Goal: Information Seeking & Learning: Learn about a topic

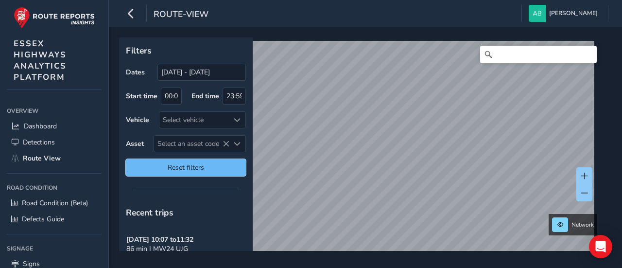
click at [201, 164] on span "Reset filters" at bounding box center [186, 167] width 106 height 9
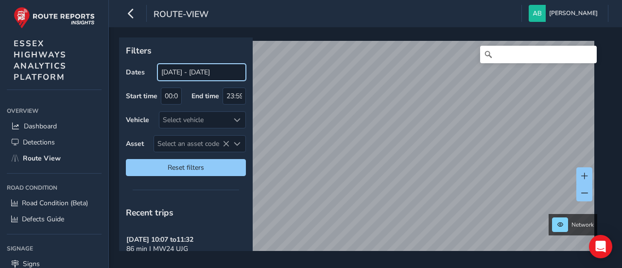
click at [177, 71] on input "[DATE] - [DATE]" at bounding box center [202, 72] width 88 height 17
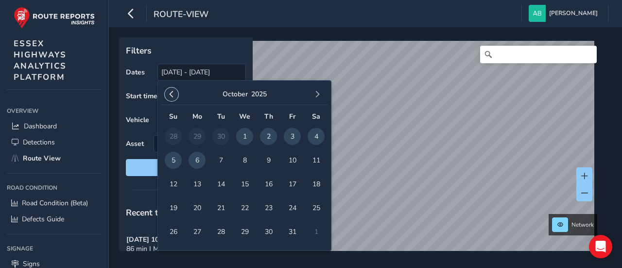
click at [170, 92] on span "button" at bounding box center [171, 94] width 7 height 7
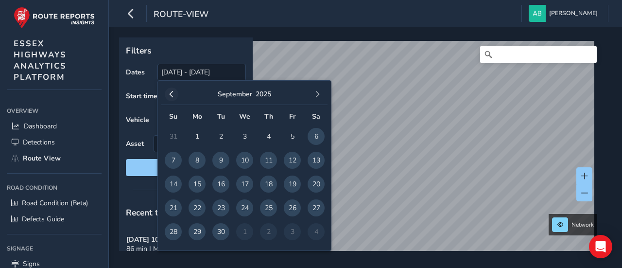
click at [172, 93] on span "button" at bounding box center [171, 94] width 7 height 7
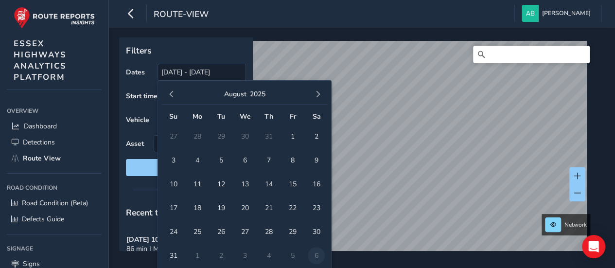
click at [172, 93] on span "button" at bounding box center [171, 94] width 7 height 7
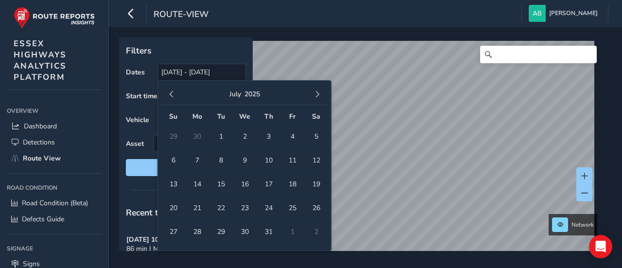
click at [172, 93] on span "button" at bounding box center [171, 94] width 7 height 7
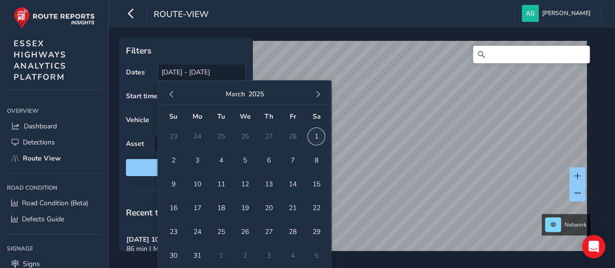
click at [318, 134] on span "1" at bounding box center [316, 136] width 17 height 17
click at [322, 94] on button "button" at bounding box center [318, 95] width 14 height 14
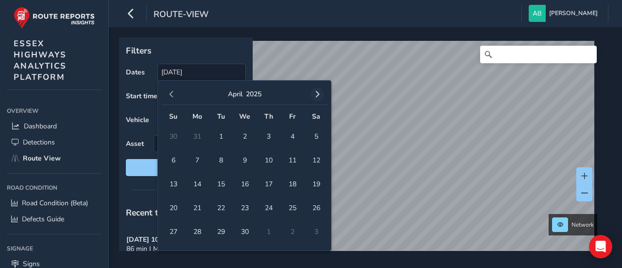
click at [319, 94] on span "button" at bounding box center [317, 94] width 7 height 7
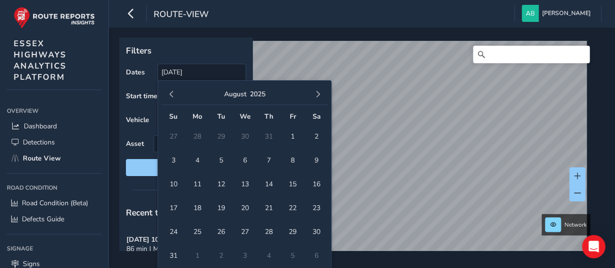
click at [319, 94] on span "button" at bounding box center [317, 94] width 7 height 7
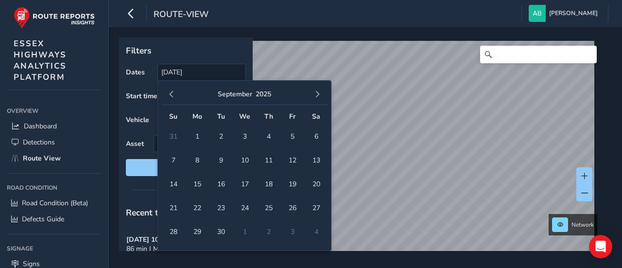
click at [319, 94] on span "button" at bounding box center [317, 94] width 7 height 7
click at [198, 157] on span "6" at bounding box center [197, 160] width 17 height 17
type input "[DATE] - [DATE]"
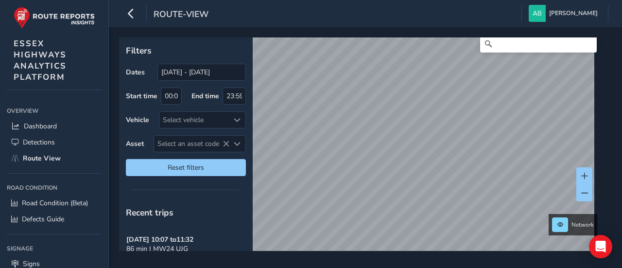
scroll to position [15, 0]
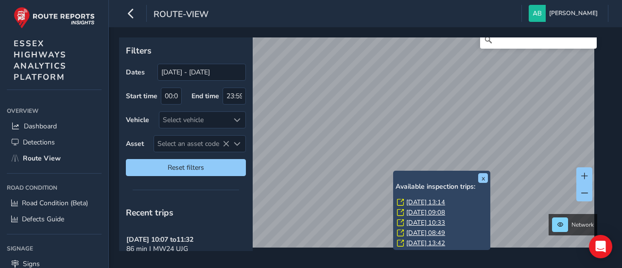
click at [414, 201] on link "[DATE] 13:14" at bounding box center [425, 202] width 39 height 9
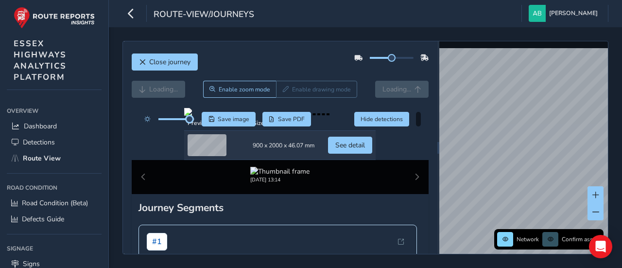
drag, startPoint x: 177, startPoint y: 121, endPoint x: 190, endPoint y: 123, distance: 13.3
click at [190, 123] on div at bounding box center [168, 119] width 56 height 15
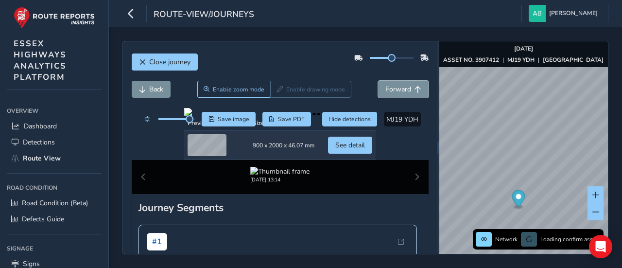
click at [398, 88] on span "Forward" at bounding box center [399, 89] width 26 height 9
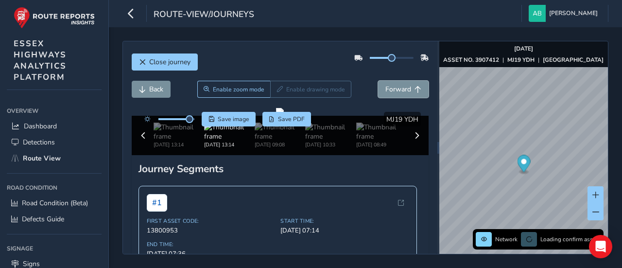
click at [398, 88] on span "Forward" at bounding box center [399, 89] width 26 height 9
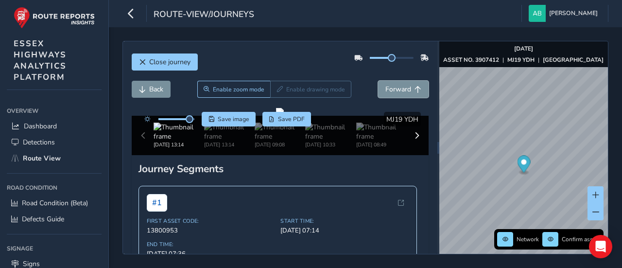
click at [398, 88] on span "Forward" at bounding box center [399, 89] width 26 height 9
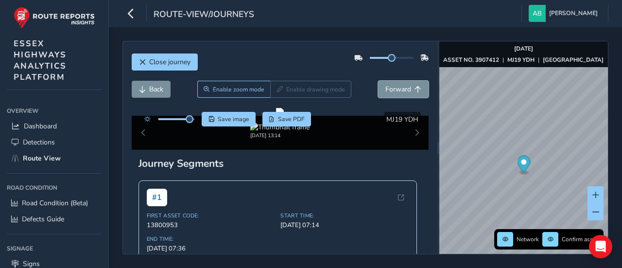
click at [398, 88] on span "Forward" at bounding box center [399, 89] width 26 height 9
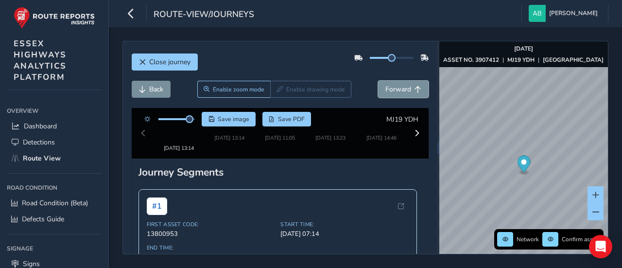
click at [398, 88] on span "Forward" at bounding box center [399, 89] width 26 height 9
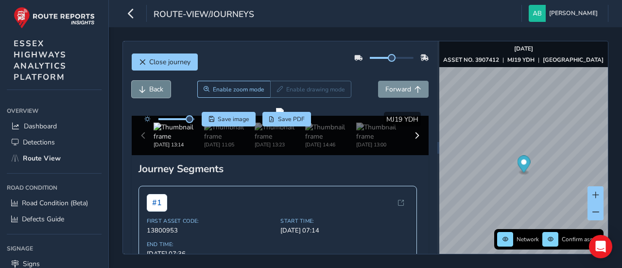
click at [150, 85] on span "Back" at bounding box center [156, 89] width 14 height 9
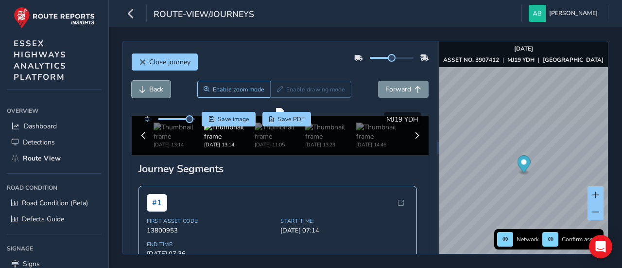
click at [150, 85] on span "Back" at bounding box center [156, 89] width 14 height 9
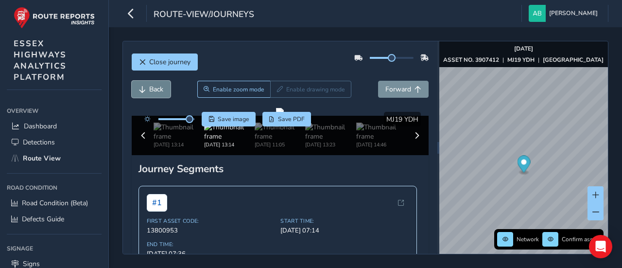
click at [150, 85] on span "Back" at bounding box center [156, 89] width 14 height 9
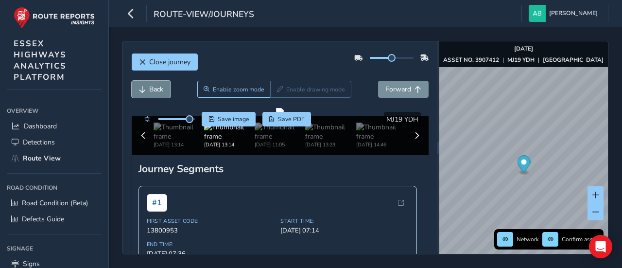
click at [150, 85] on span "Back" at bounding box center [156, 89] width 14 height 9
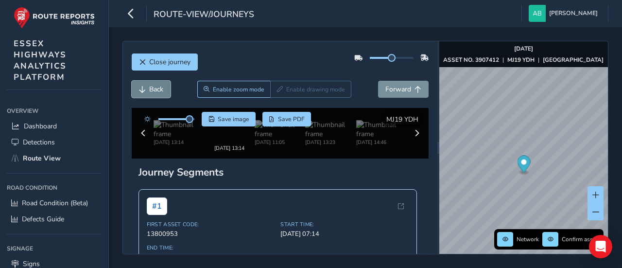
click at [150, 85] on span "Back" at bounding box center [156, 89] width 14 height 9
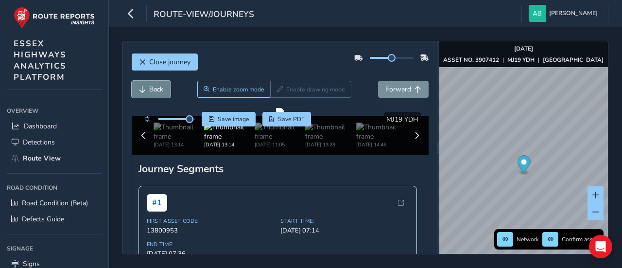
click at [150, 85] on span "Back" at bounding box center [156, 89] width 14 height 9
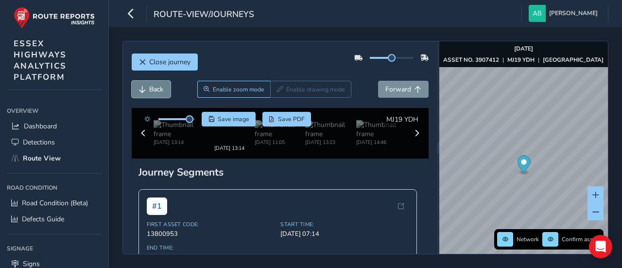
click at [150, 85] on span "Back" at bounding box center [156, 89] width 14 height 9
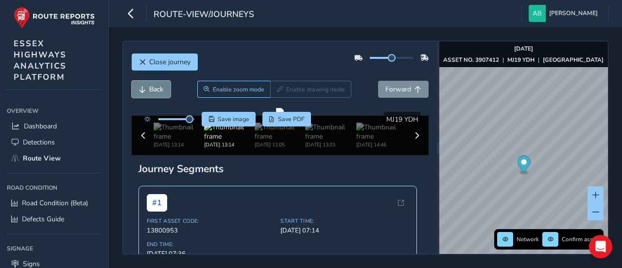
click at [150, 85] on span "Back" at bounding box center [156, 89] width 14 height 9
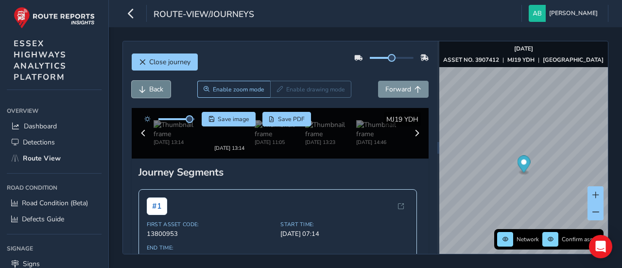
click at [150, 85] on span "Back" at bounding box center [156, 89] width 14 height 9
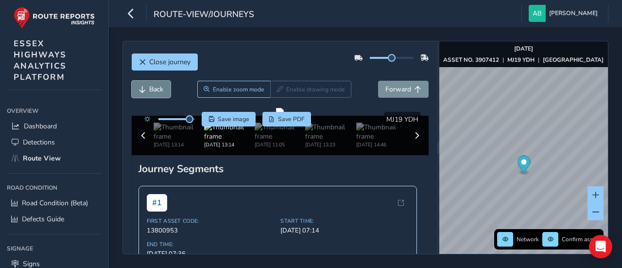
click at [150, 85] on span "Back" at bounding box center [156, 89] width 14 height 9
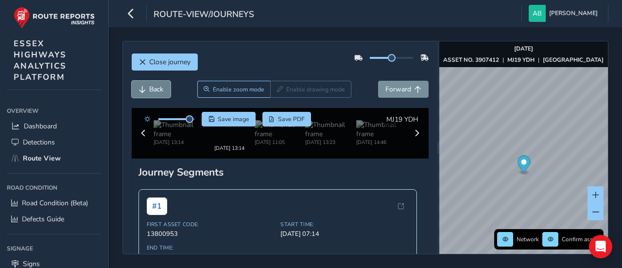
click at [150, 85] on span "Back" at bounding box center [156, 89] width 14 height 9
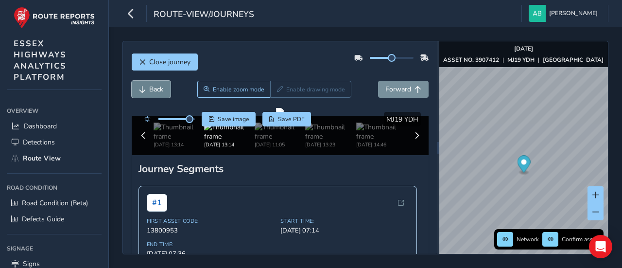
click at [150, 85] on span "Back" at bounding box center [156, 89] width 14 height 9
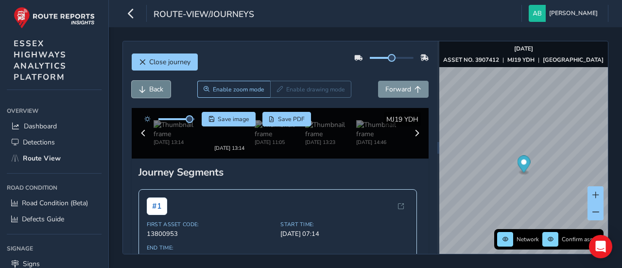
click at [150, 85] on span "Back" at bounding box center [156, 89] width 14 height 9
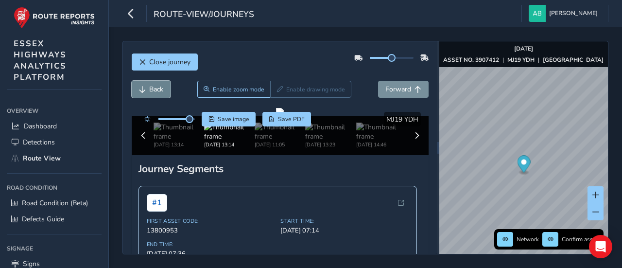
click at [151, 86] on span "Back" at bounding box center [156, 89] width 14 height 9
click at [152, 87] on span "Back" at bounding box center [156, 89] width 14 height 9
click at [152, 88] on span "Back" at bounding box center [156, 89] width 14 height 9
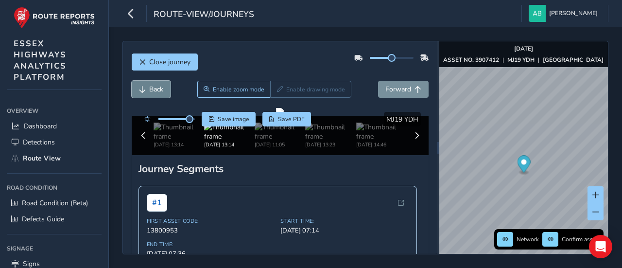
click at [152, 88] on span "Back" at bounding box center [156, 89] width 14 height 9
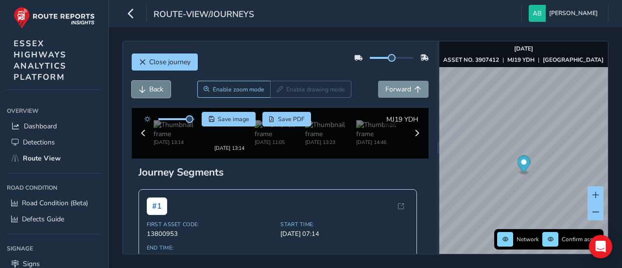
click at [152, 89] on span "Back" at bounding box center [156, 89] width 14 height 9
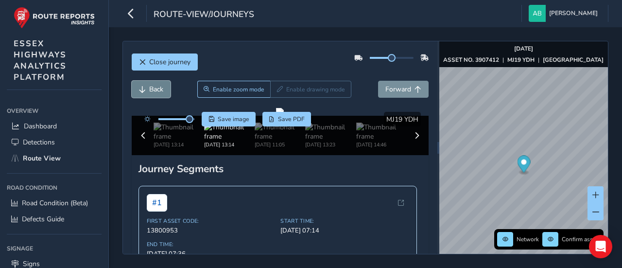
click at [152, 90] on span "Back" at bounding box center [156, 89] width 14 height 9
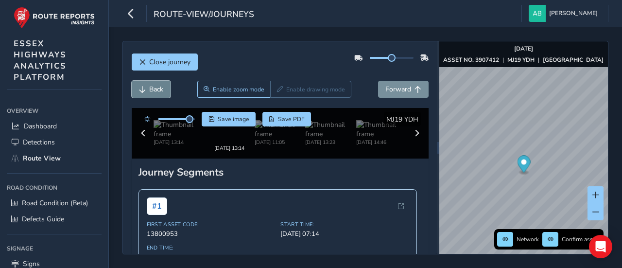
click at [152, 91] on span "Back" at bounding box center [156, 89] width 14 height 9
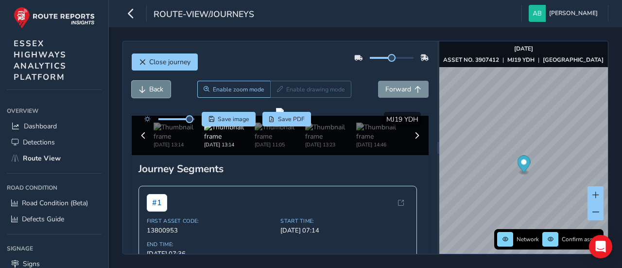
click at [152, 91] on span "Back" at bounding box center [156, 89] width 14 height 9
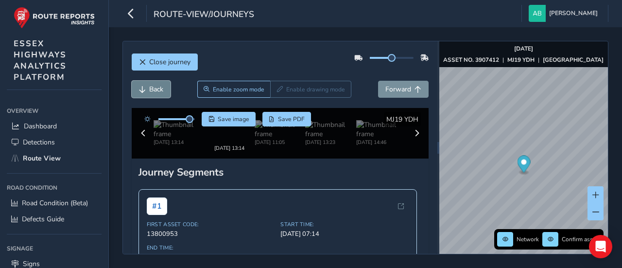
click at [153, 93] on button "Back" at bounding box center [151, 89] width 39 height 17
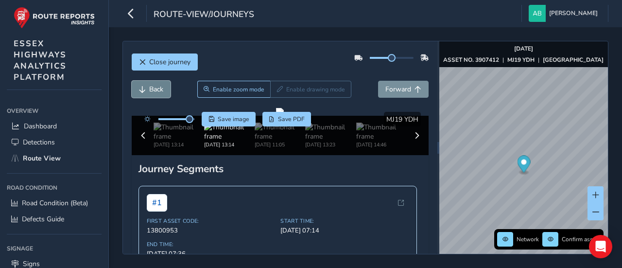
click at [153, 94] on button "Back" at bounding box center [151, 89] width 39 height 17
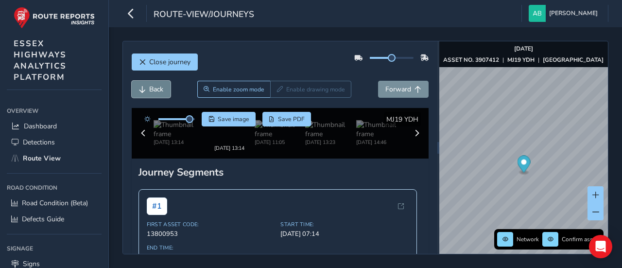
click at [153, 94] on button "Back" at bounding box center [151, 89] width 39 height 17
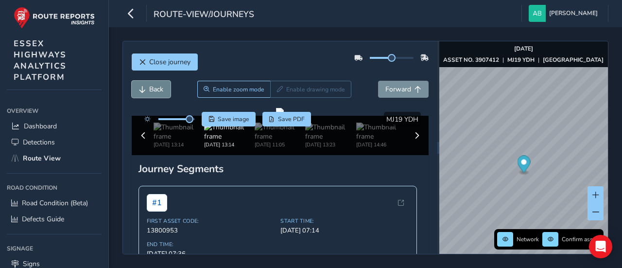
click at [153, 94] on button "Back" at bounding box center [151, 89] width 39 height 17
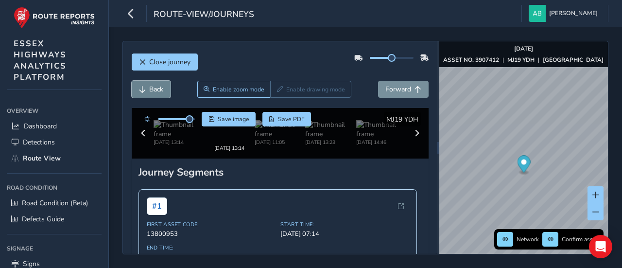
click at [153, 94] on button "Back" at bounding box center [151, 89] width 39 height 17
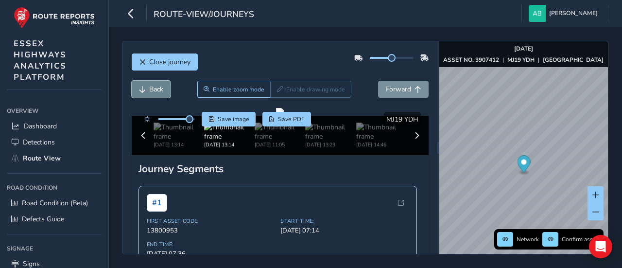
click at [153, 94] on button "Back" at bounding box center [151, 89] width 39 height 17
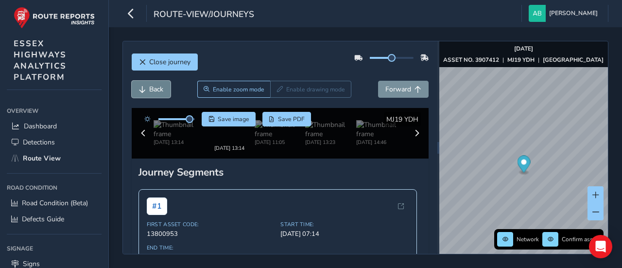
click at [153, 94] on button "Back" at bounding box center [151, 89] width 39 height 17
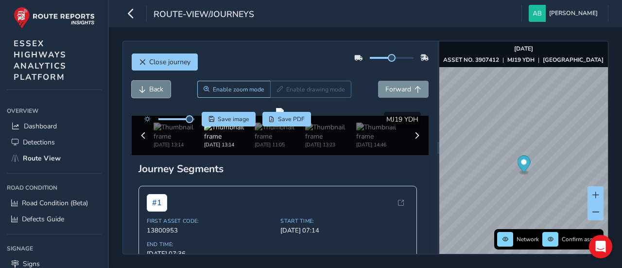
click at [153, 94] on button "Back" at bounding box center [151, 89] width 39 height 17
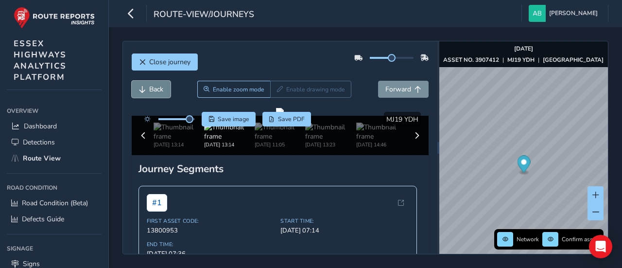
click at [153, 94] on button "Back" at bounding box center [151, 89] width 39 height 17
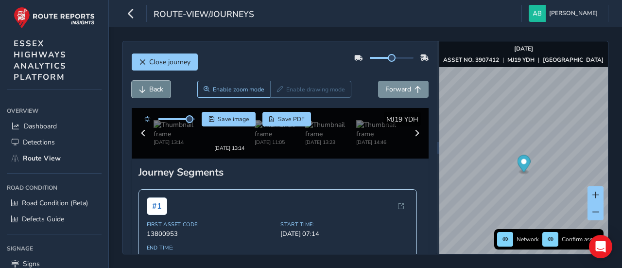
click at [153, 94] on button "Back" at bounding box center [151, 89] width 39 height 17
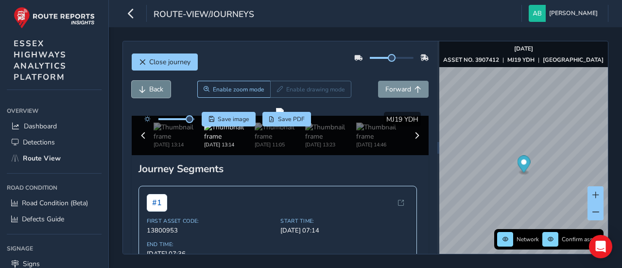
click at [153, 94] on button "Back" at bounding box center [151, 89] width 39 height 17
click at [153, 95] on button "Back" at bounding box center [151, 89] width 39 height 17
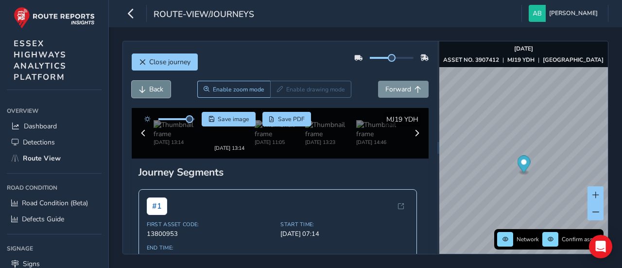
click at [153, 95] on button "Back" at bounding box center [151, 89] width 39 height 17
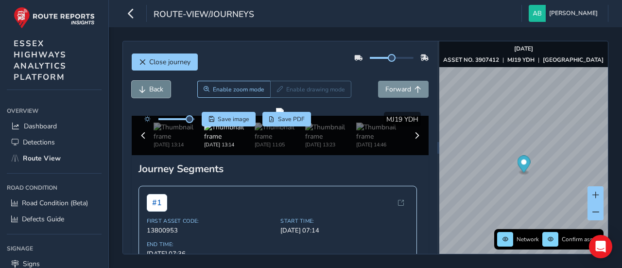
click at [153, 95] on button "Back" at bounding box center [151, 89] width 39 height 17
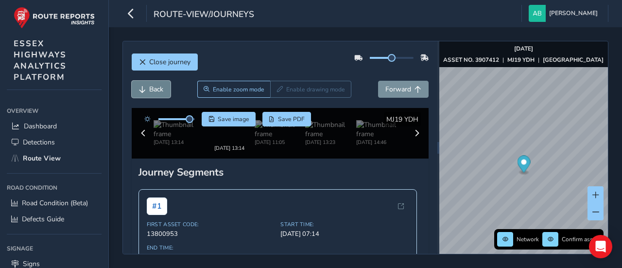
click at [153, 95] on button "Back" at bounding box center [151, 89] width 39 height 17
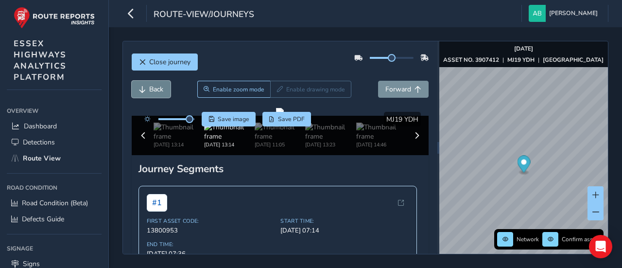
click at [153, 95] on button "Back" at bounding box center [151, 89] width 39 height 17
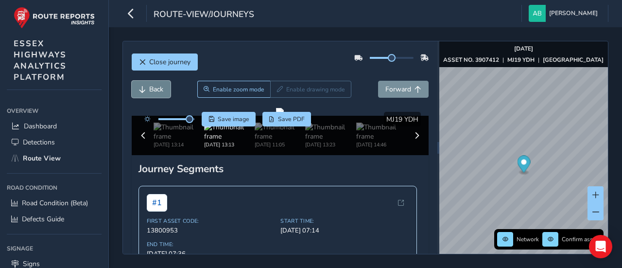
click at [153, 95] on button "Back" at bounding box center [151, 89] width 39 height 17
click at [153, 97] on div "Back Enable zoom mode Enable drawing mode Forward" at bounding box center [281, 94] width 298 height 27
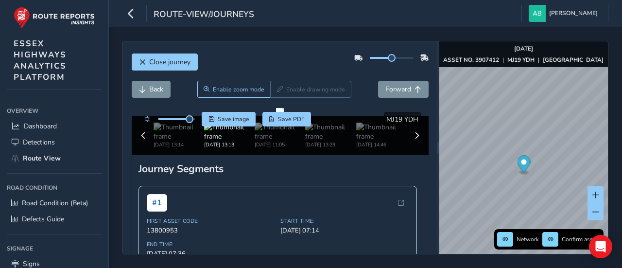
click at [153, 97] on div "Back Enable zoom mode Enable drawing mode Forward" at bounding box center [281, 94] width 298 height 27
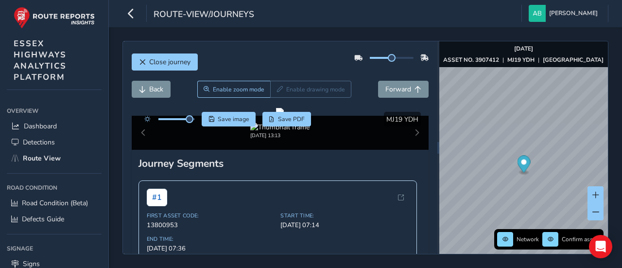
click at [153, 97] on div "Back Enable zoom mode Enable drawing mode Forward" at bounding box center [281, 94] width 298 height 27
click at [153, 93] on button "Back" at bounding box center [151, 89] width 39 height 17
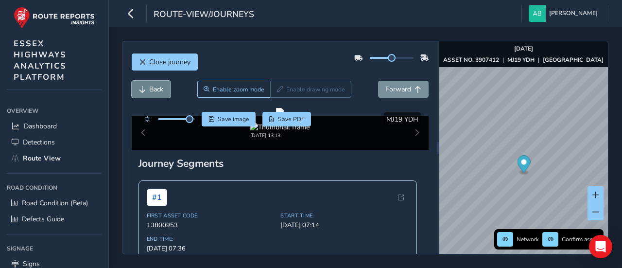
click at [153, 93] on button "Back" at bounding box center [151, 89] width 39 height 17
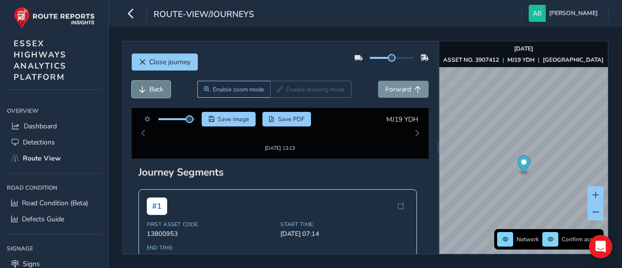
click at [153, 93] on button "Back" at bounding box center [151, 89] width 39 height 17
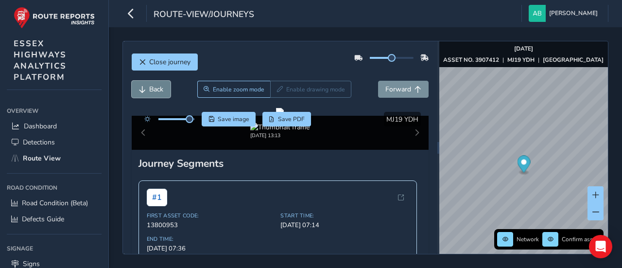
click at [153, 93] on button "Back" at bounding box center [151, 89] width 39 height 17
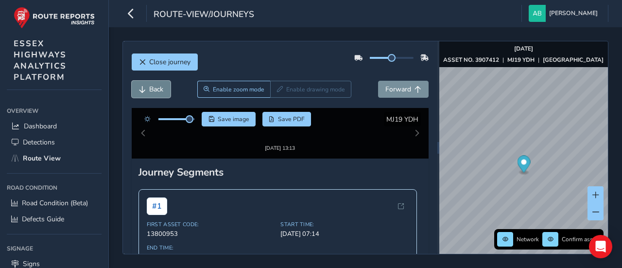
click at [153, 93] on button "Back" at bounding box center [151, 89] width 39 height 17
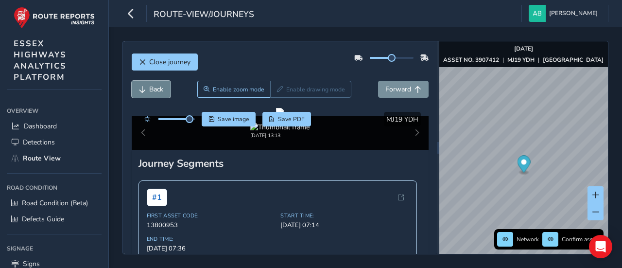
click at [153, 93] on button "Back" at bounding box center [151, 89] width 39 height 17
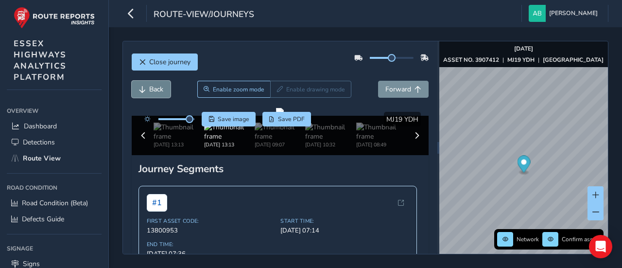
click at [153, 93] on button "Back" at bounding box center [151, 89] width 39 height 17
click at [130, 7] on icon "button" at bounding box center [131, 13] width 10 height 17
